Goal: Task Accomplishment & Management: Use online tool/utility

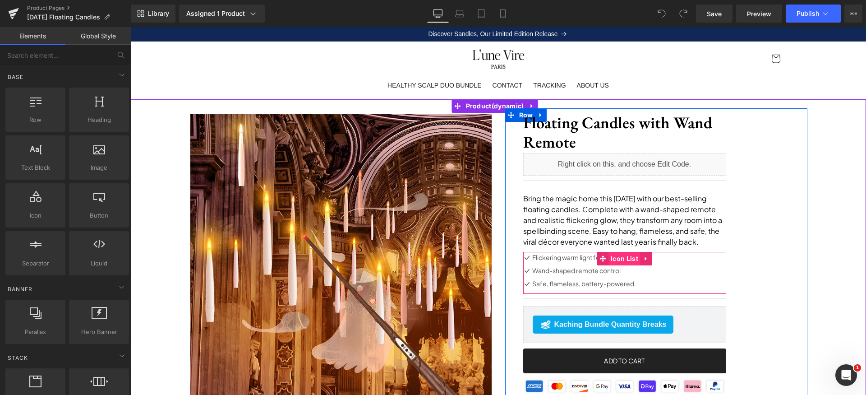
click at [617, 257] on span "Icon List" at bounding box center [625, 259] width 32 height 14
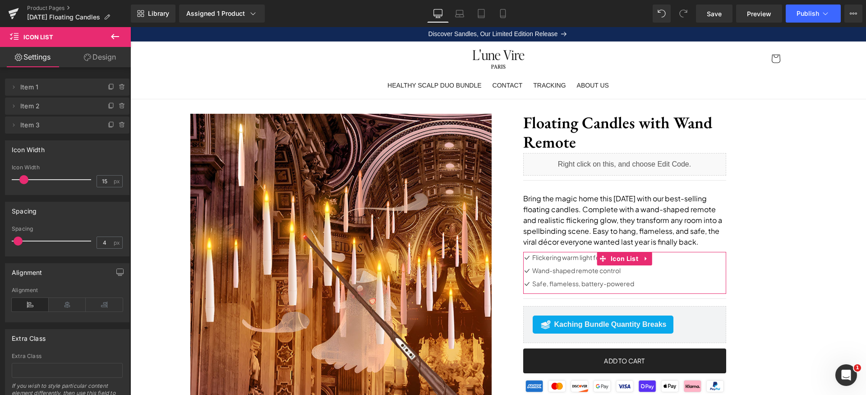
click at [121, 58] on link "Design" at bounding box center [99, 57] width 65 height 20
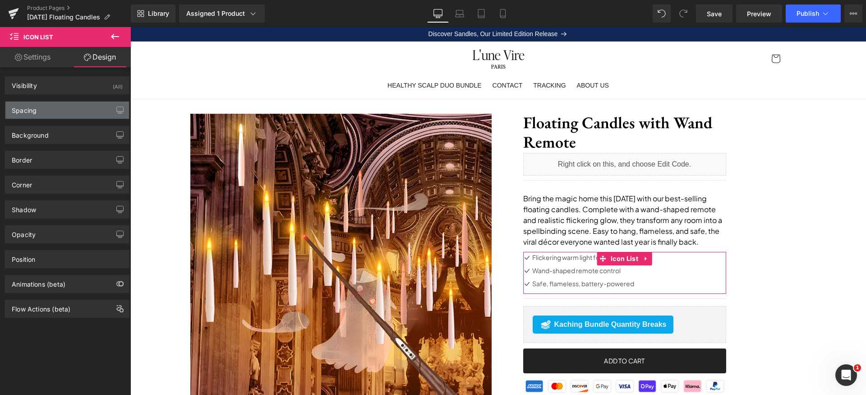
click at [47, 111] on div "Spacing" at bounding box center [67, 110] width 124 height 17
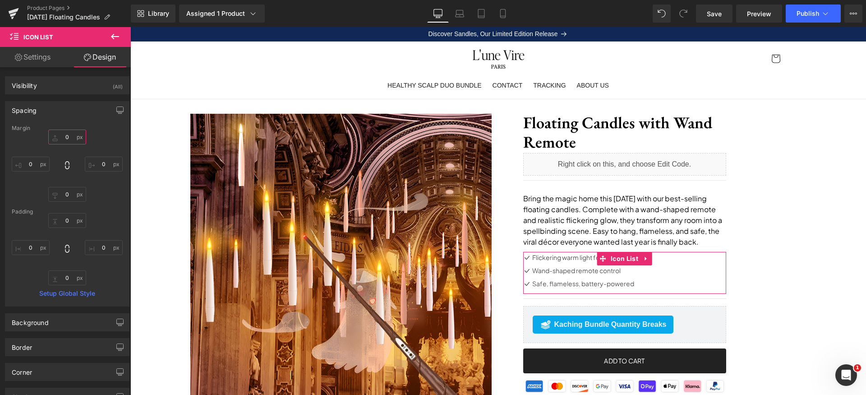
click at [69, 135] on input "text" at bounding box center [67, 136] width 38 height 15
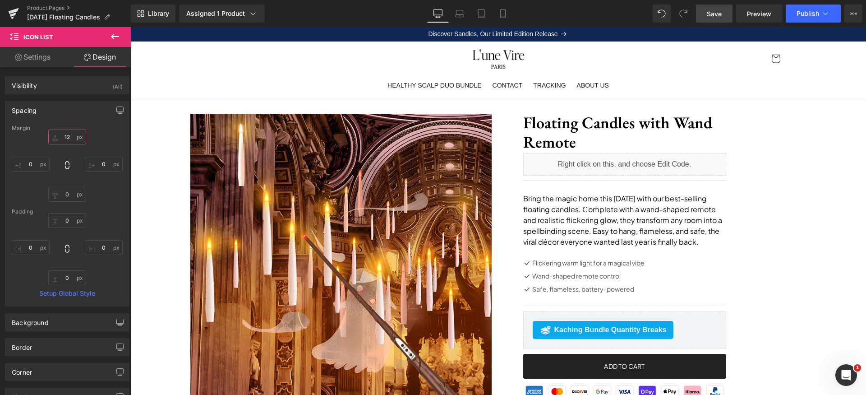
type input "12"
click at [710, 13] on span "Save" at bounding box center [714, 13] width 15 height 9
click at [717, 8] on link "Save" at bounding box center [714, 14] width 37 height 18
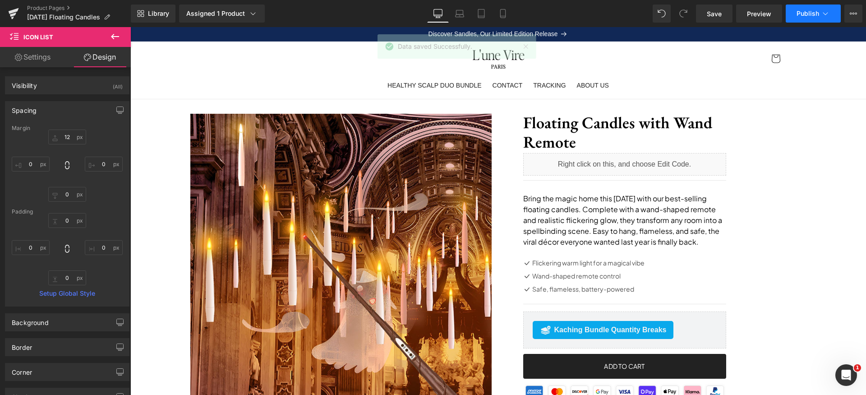
click at [817, 15] on span "Publish" at bounding box center [808, 13] width 23 height 7
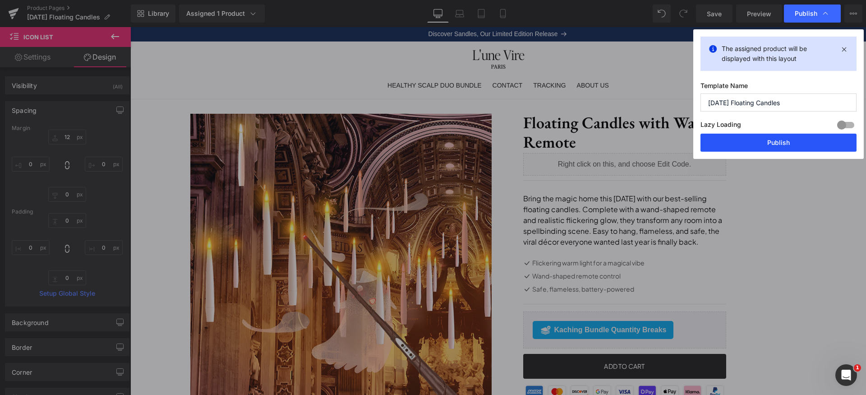
click at [781, 147] on button "Publish" at bounding box center [779, 143] width 156 height 18
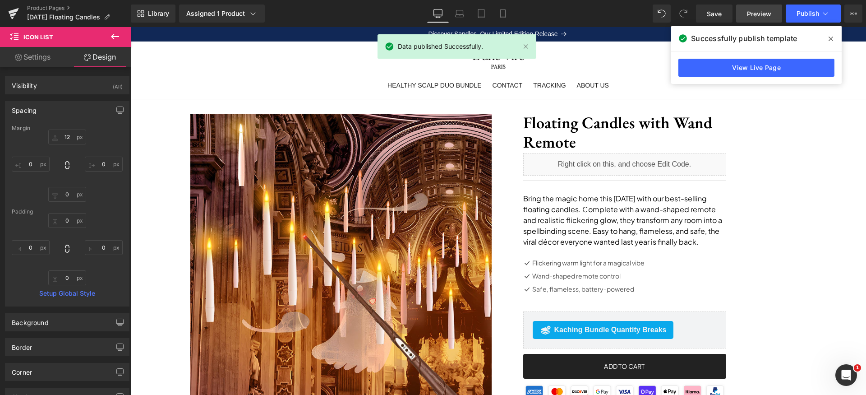
click at [759, 12] on span "Preview" at bounding box center [759, 13] width 24 height 9
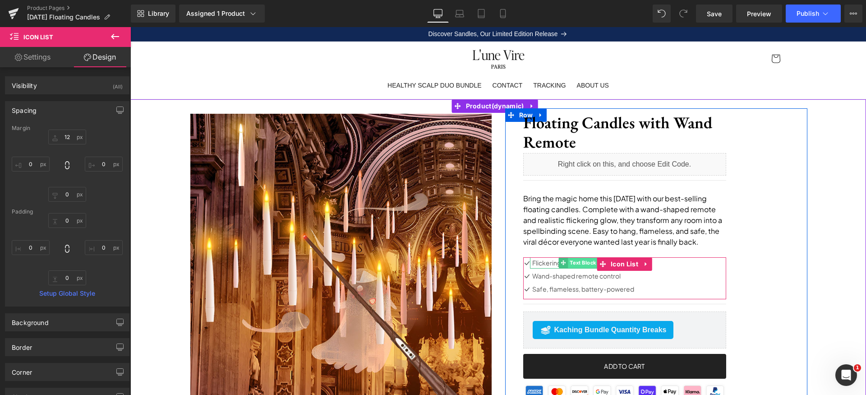
click at [573, 263] on span "Text Block" at bounding box center [583, 262] width 30 height 11
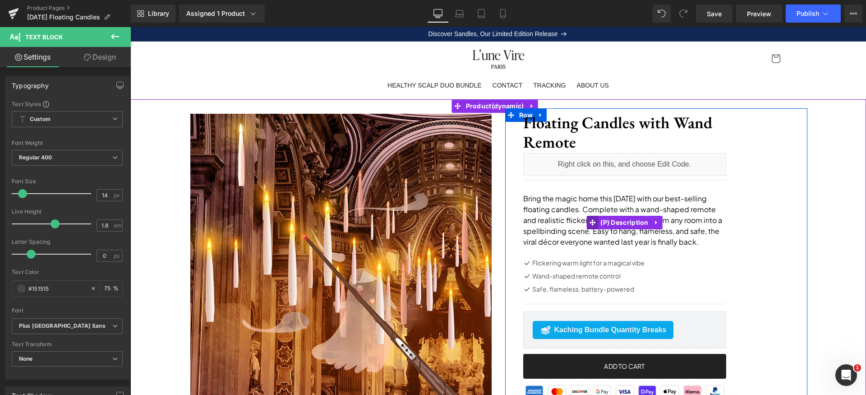
click at [590, 216] on span at bounding box center [592, 223] width 12 height 14
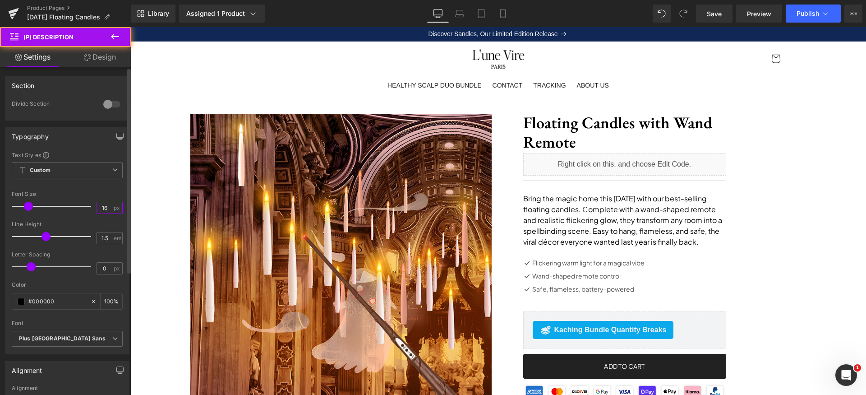
click at [106, 211] on input "16" at bounding box center [105, 207] width 16 height 11
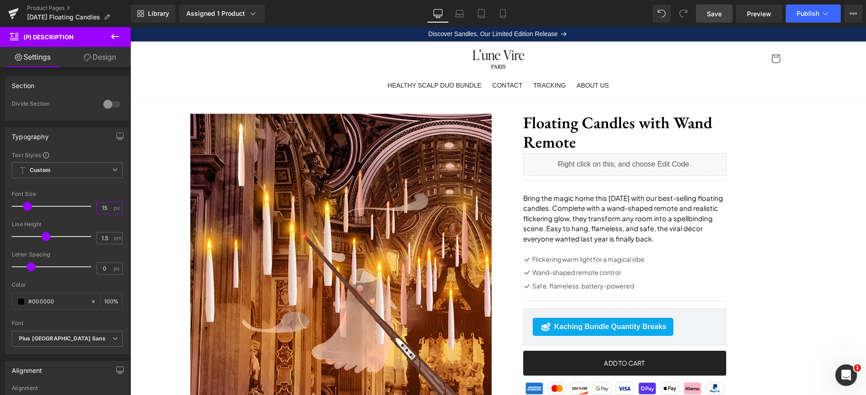
type input "14"
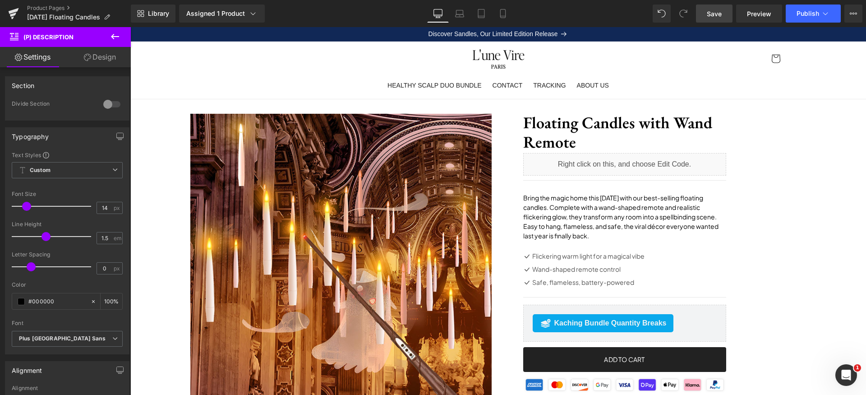
click at [722, 14] on span "Save" at bounding box center [714, 13] width 15 height 9
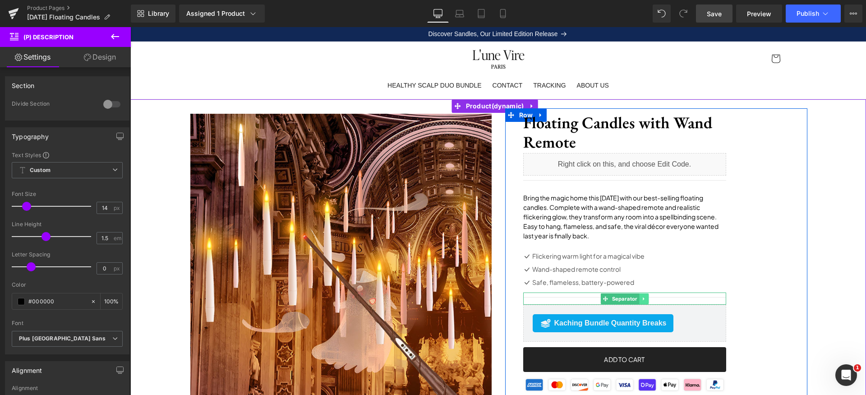
click at [643, 299] on link at bounding box center [643, 298] width 9 height 11
click at [646, 299] on icon at bounding box center [648, 298] width 5 height 5
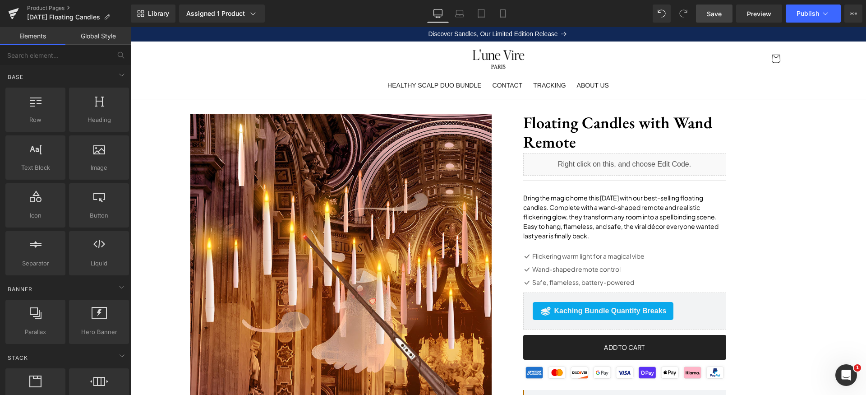
click at [712, 14] on span "Save" at bounding box center [714, 13] width 15 height 9
